Goal: Task Accomplishment & Management: Complete application form

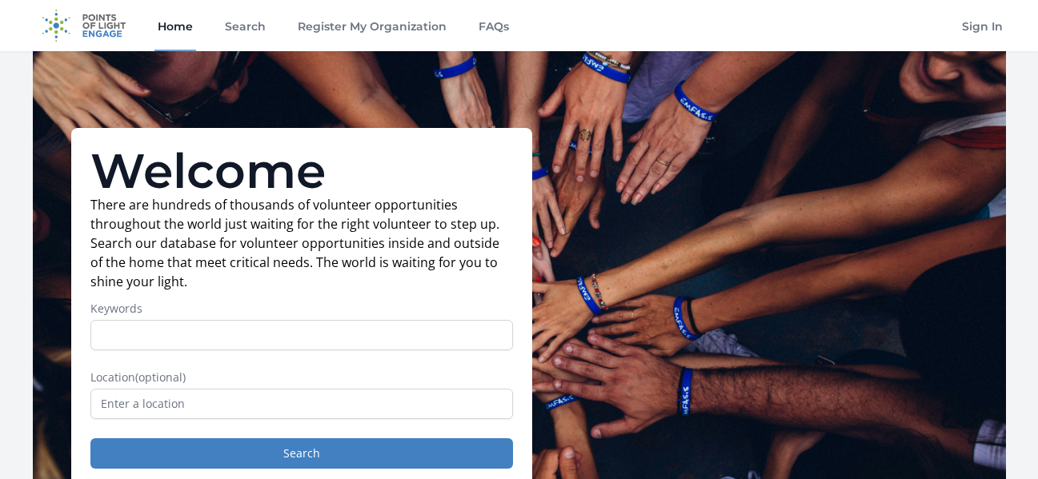
scroll to position [49, 0]
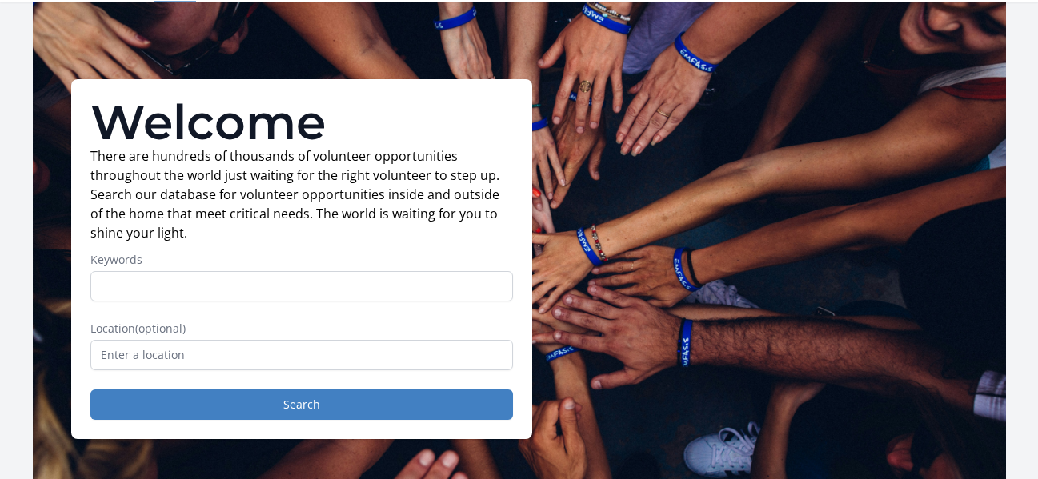
click at [259, 286] on input "Keywords" at bounding box center [301, 286] width 422 height 30
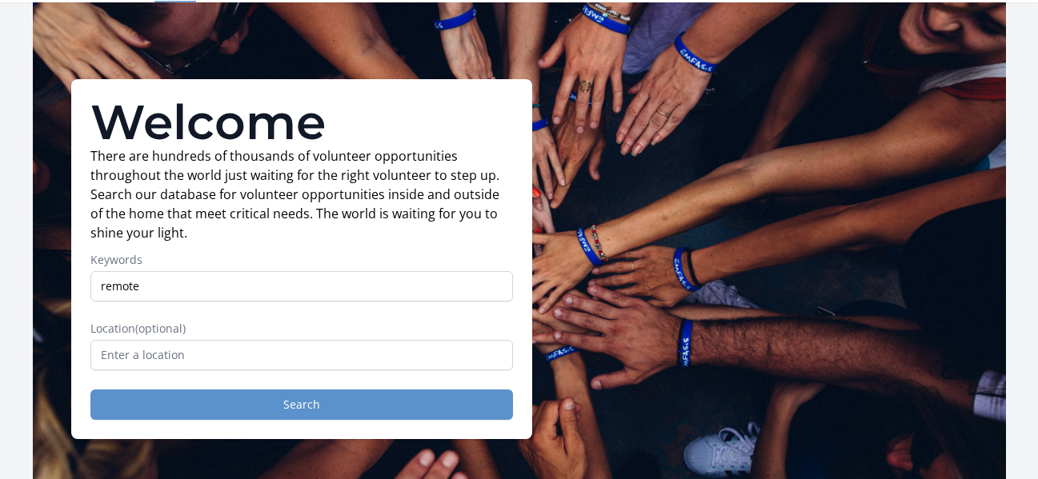
type input "remote"
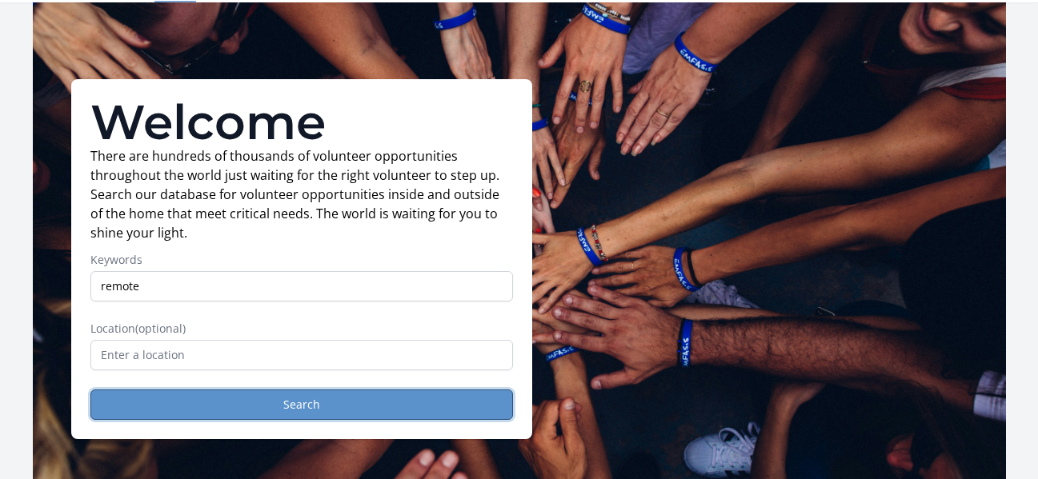
click at [251, 410] on button "Search" at bounding box center [301, 405] width 422 height 30
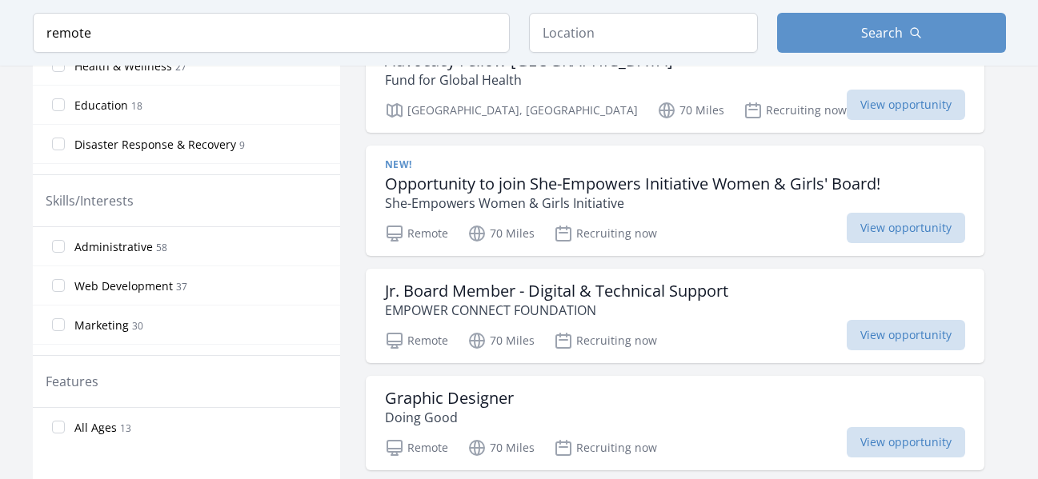
scroll to position [630, 0]
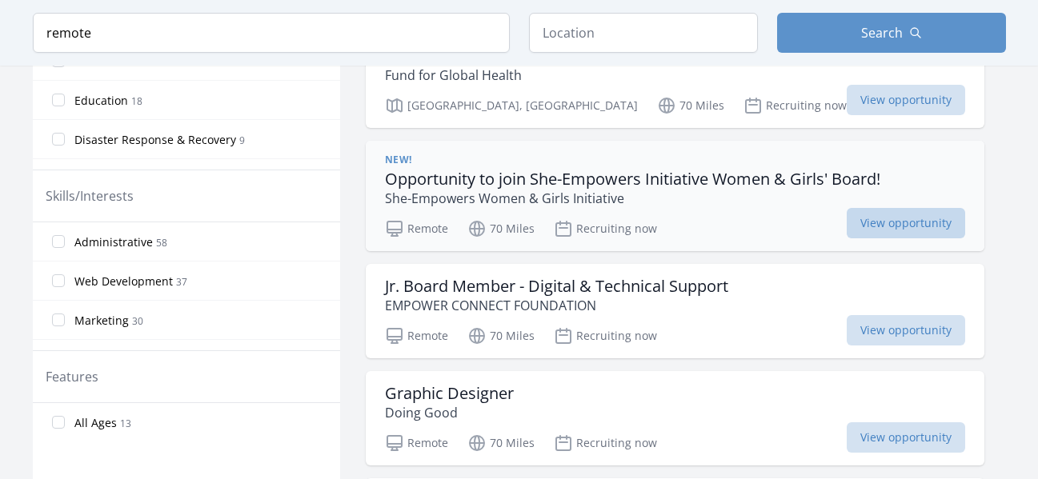
click at [846, 220] on span "View opportunity" at bounding box center [905, 223] width 118 height 30
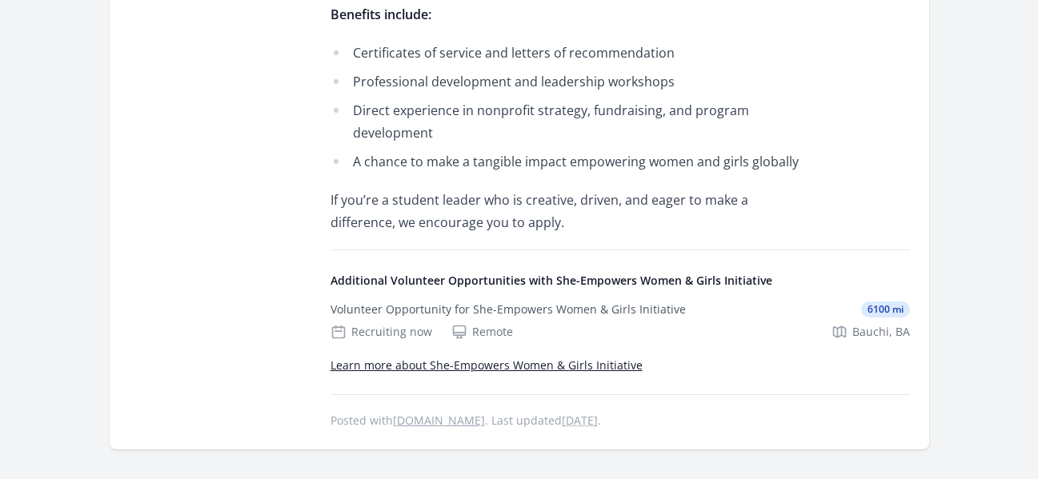
scroll to position [750, 0]
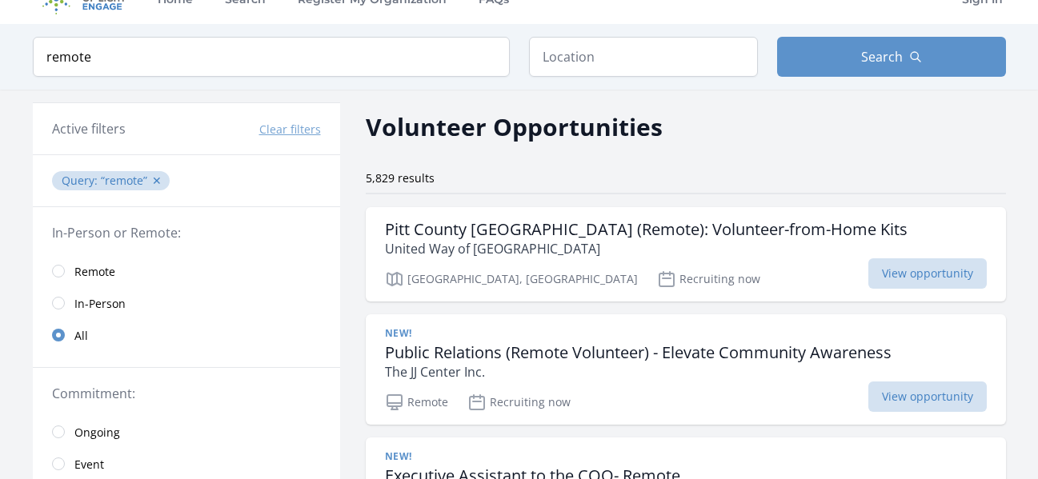
scroll to position [38, 0]
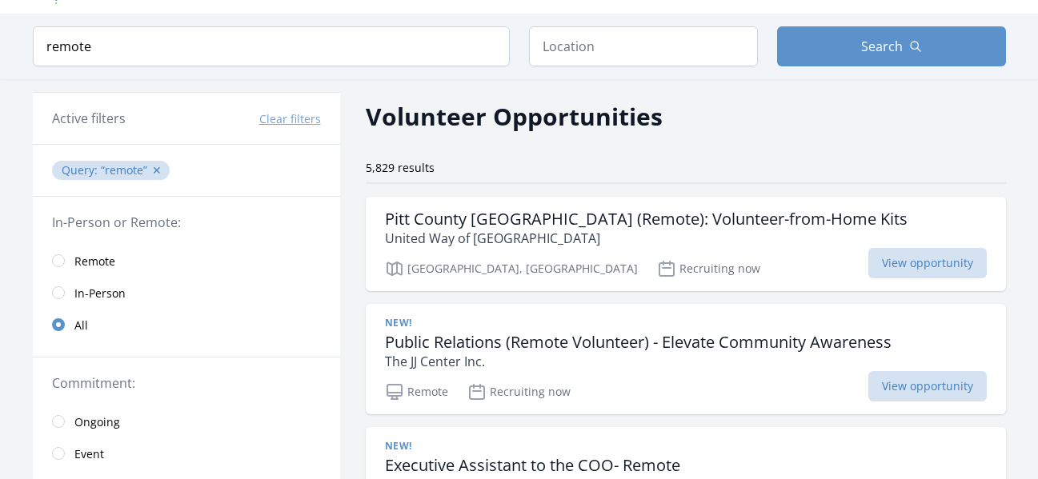
click at [66, 260] on link "Remote" at bounding box center [186, 261] width 307 height 32
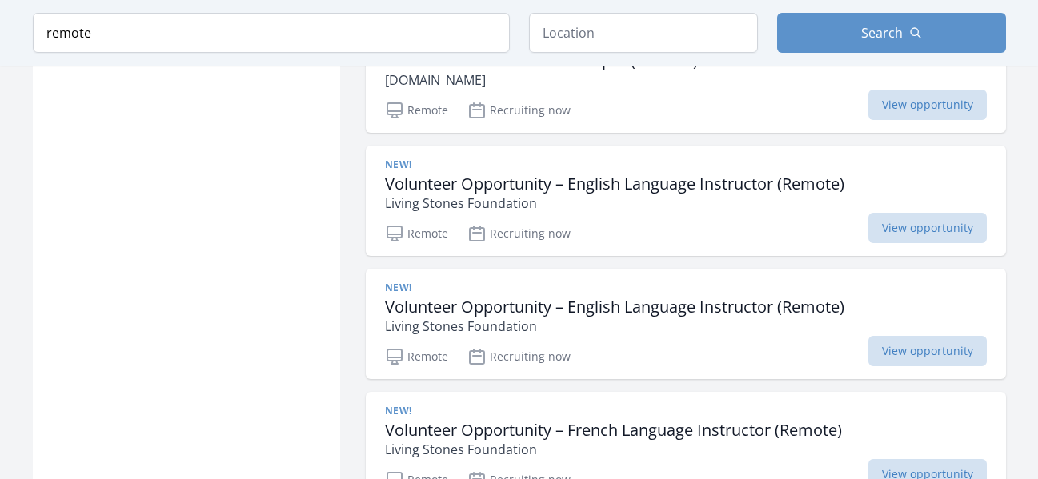
scroll to position [1367, 0]
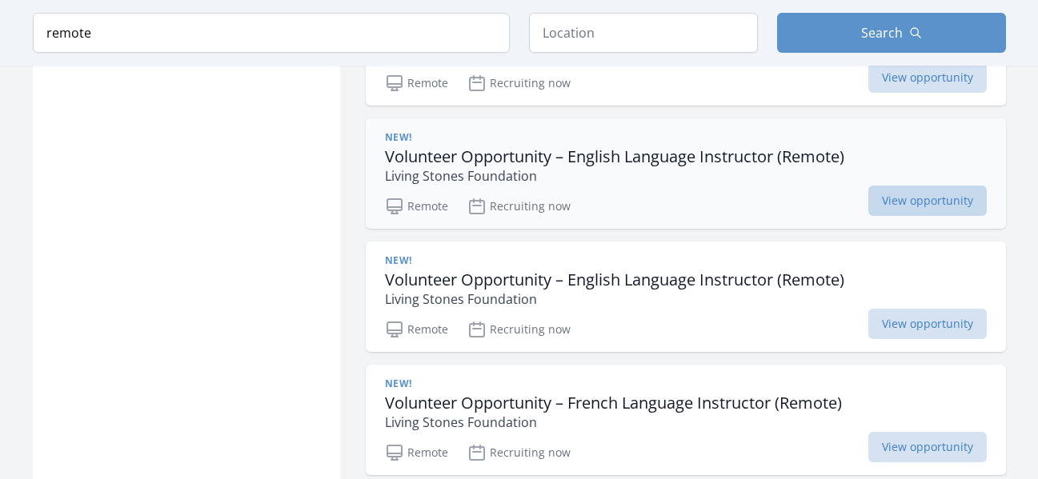
click at [897, 202] on span "View opportunity" at bounding box center [927, 201] width 118 height 30
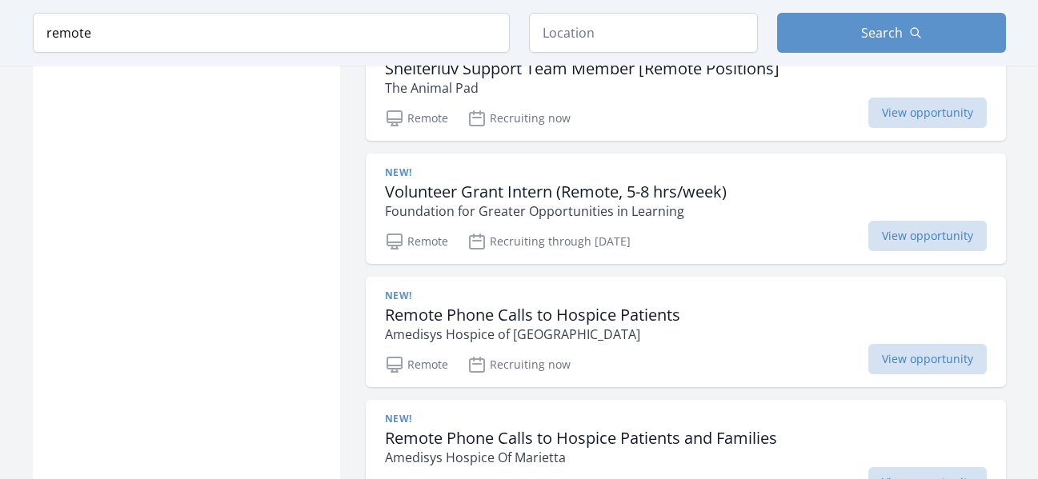
scroll to position [2805, 0]
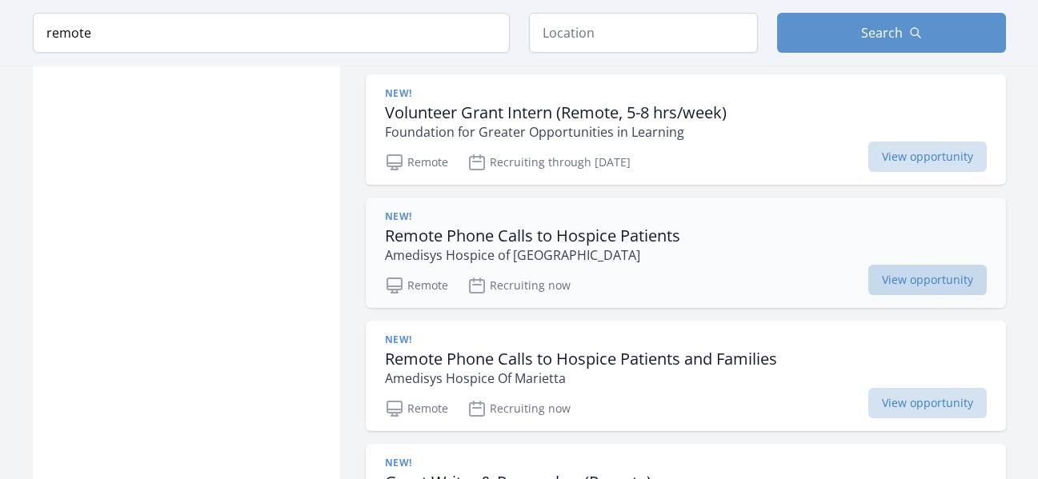
click at [890, 265] on span "View opportunity" at bounding box center [927, 280] width 118 height 30
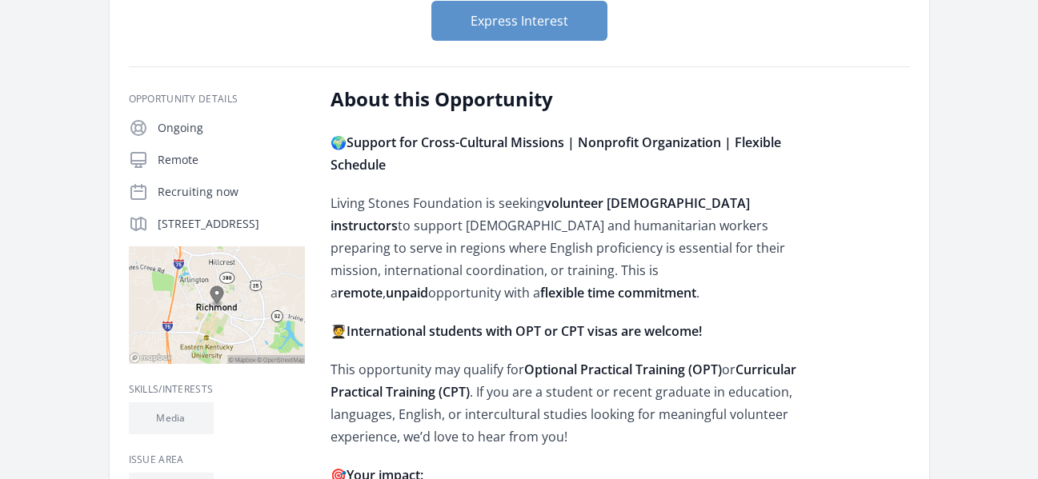
scroll to position [114, 0]
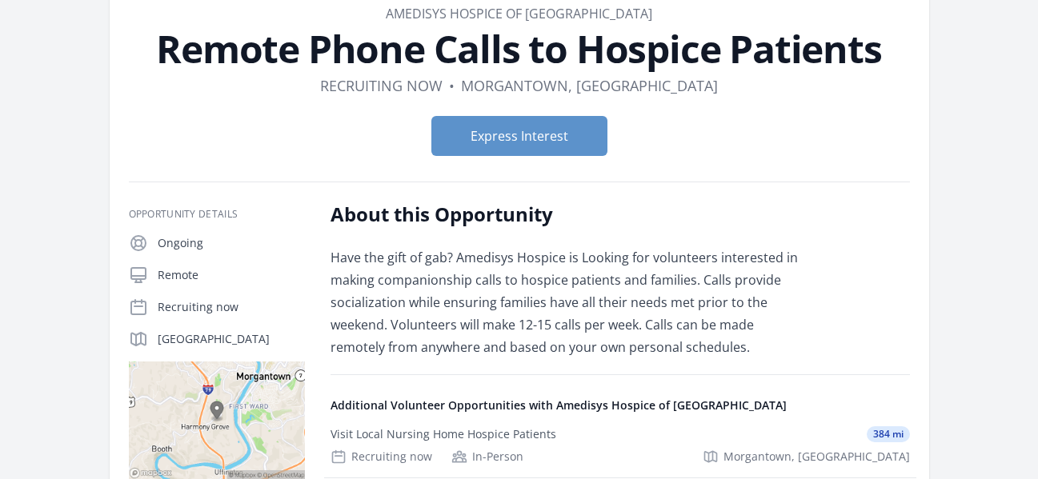
scroll to position [81, 0]
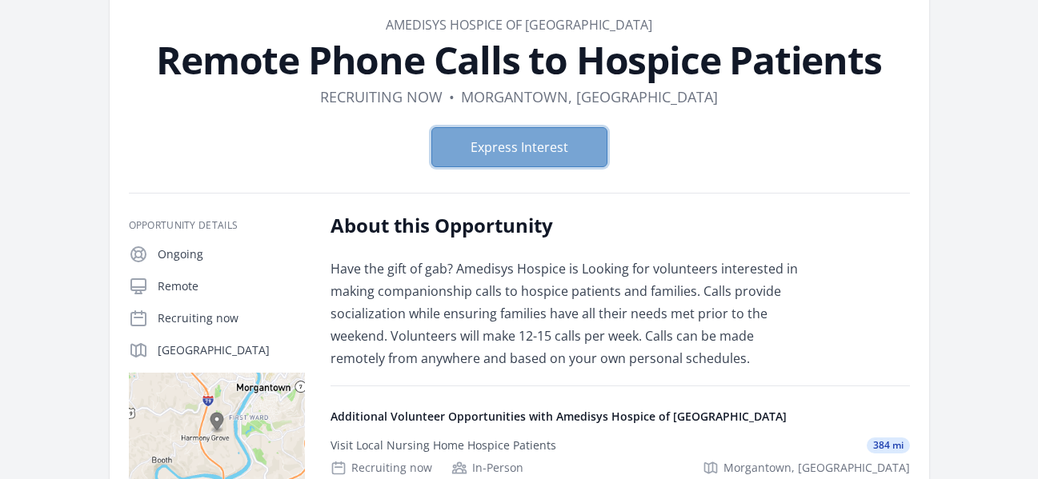
click at [538, 154] on button "Express Interest" at bounding box center [519, 147] width 176 height 40
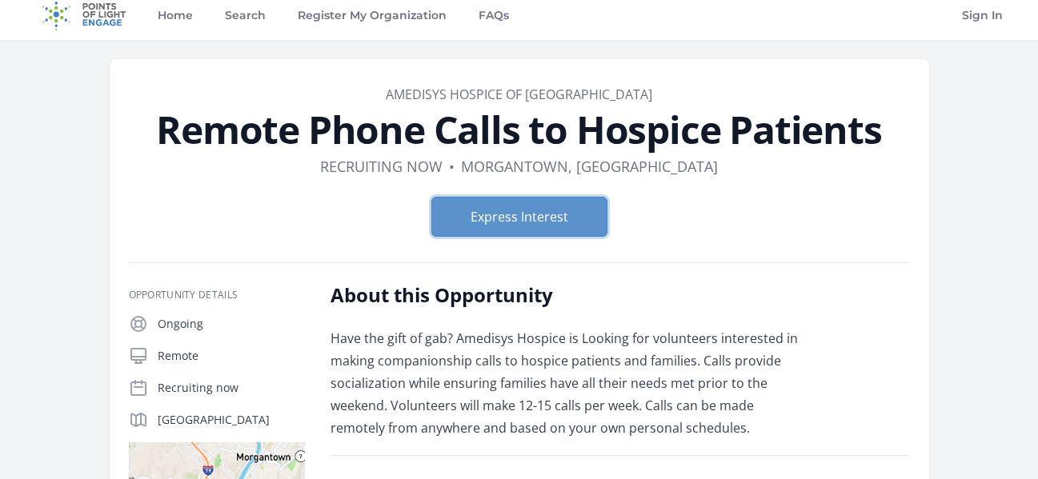
scroll to position [0, 0]
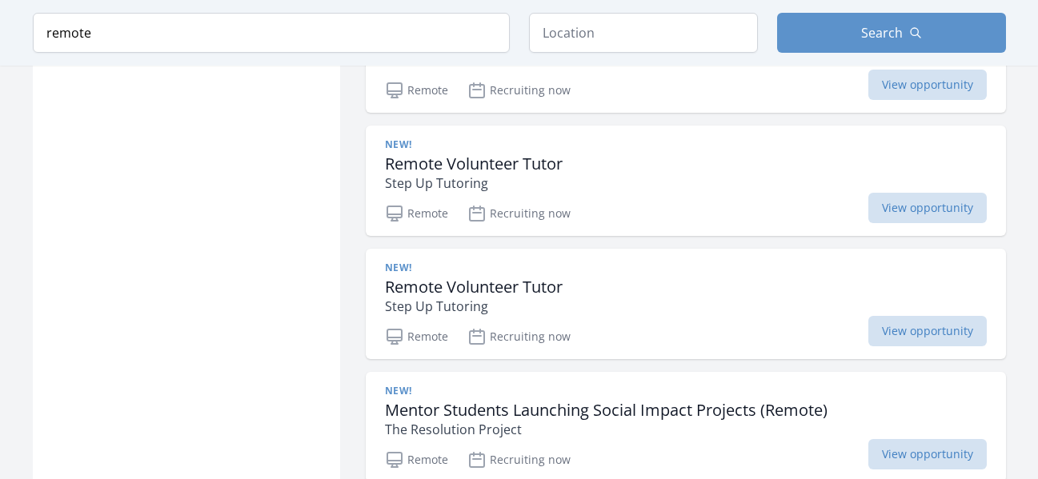
scroll to position [3949, 0]
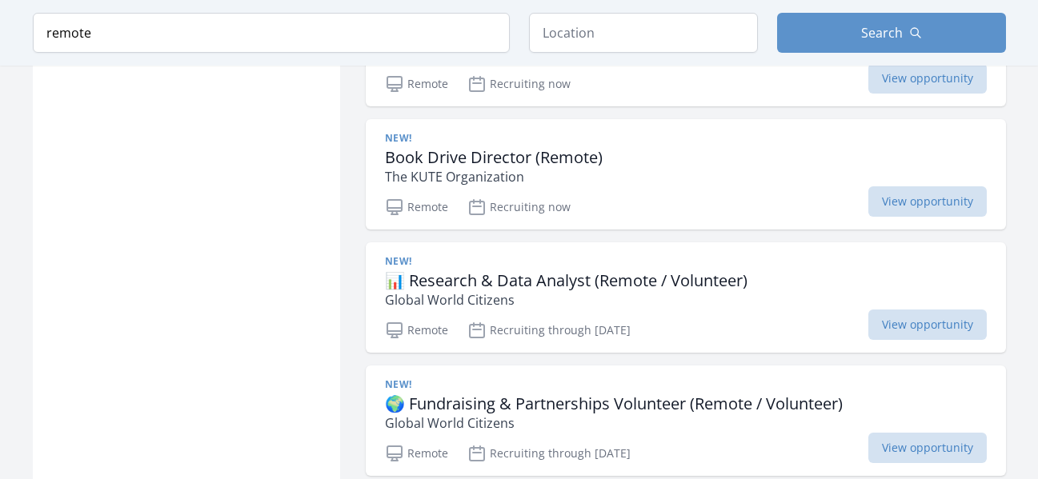
scroll to position [4996, 0]
